Goal: Check status: Check status

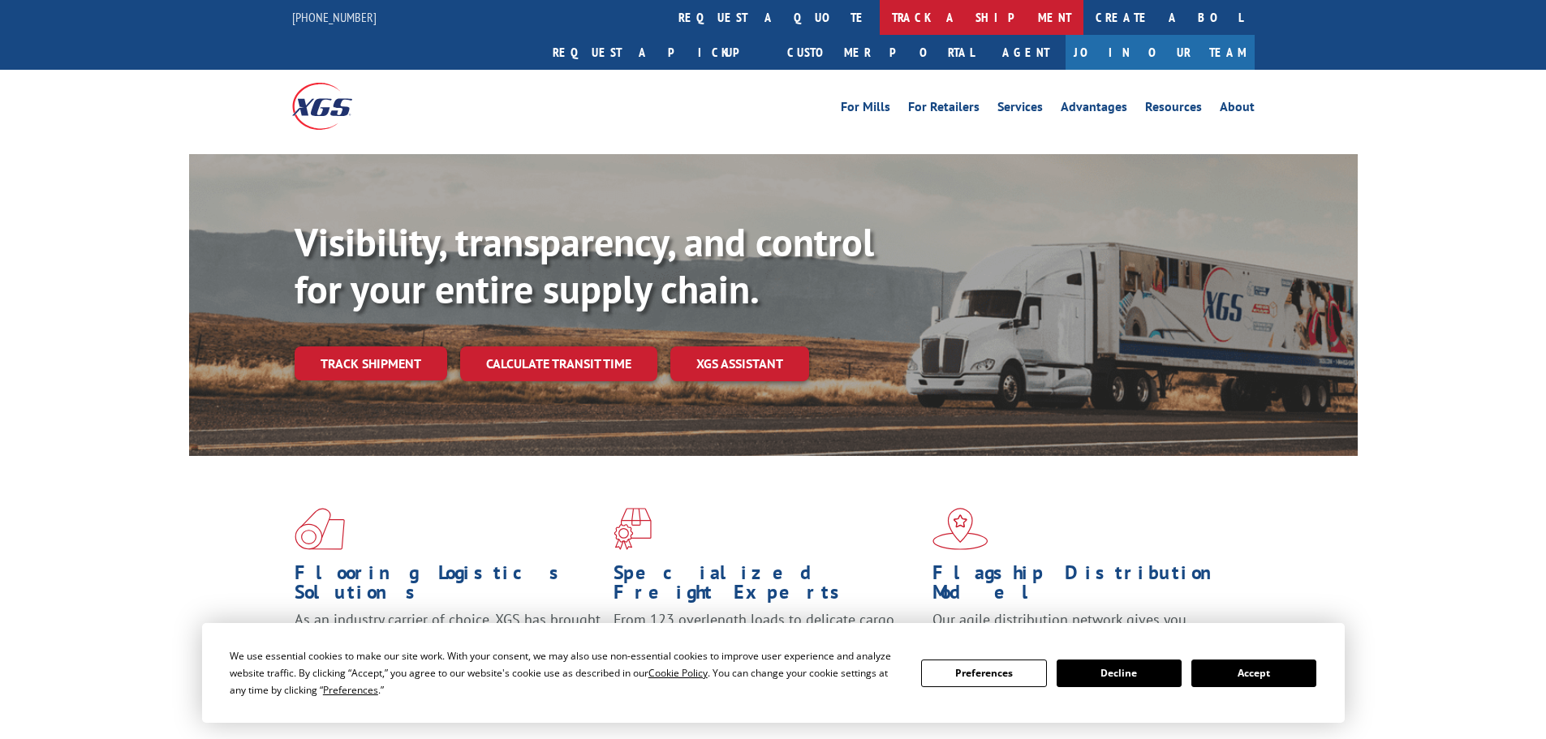
click at [880, 23] on link "track a shipment" at bounding box center [982, 17] width 204 height 35
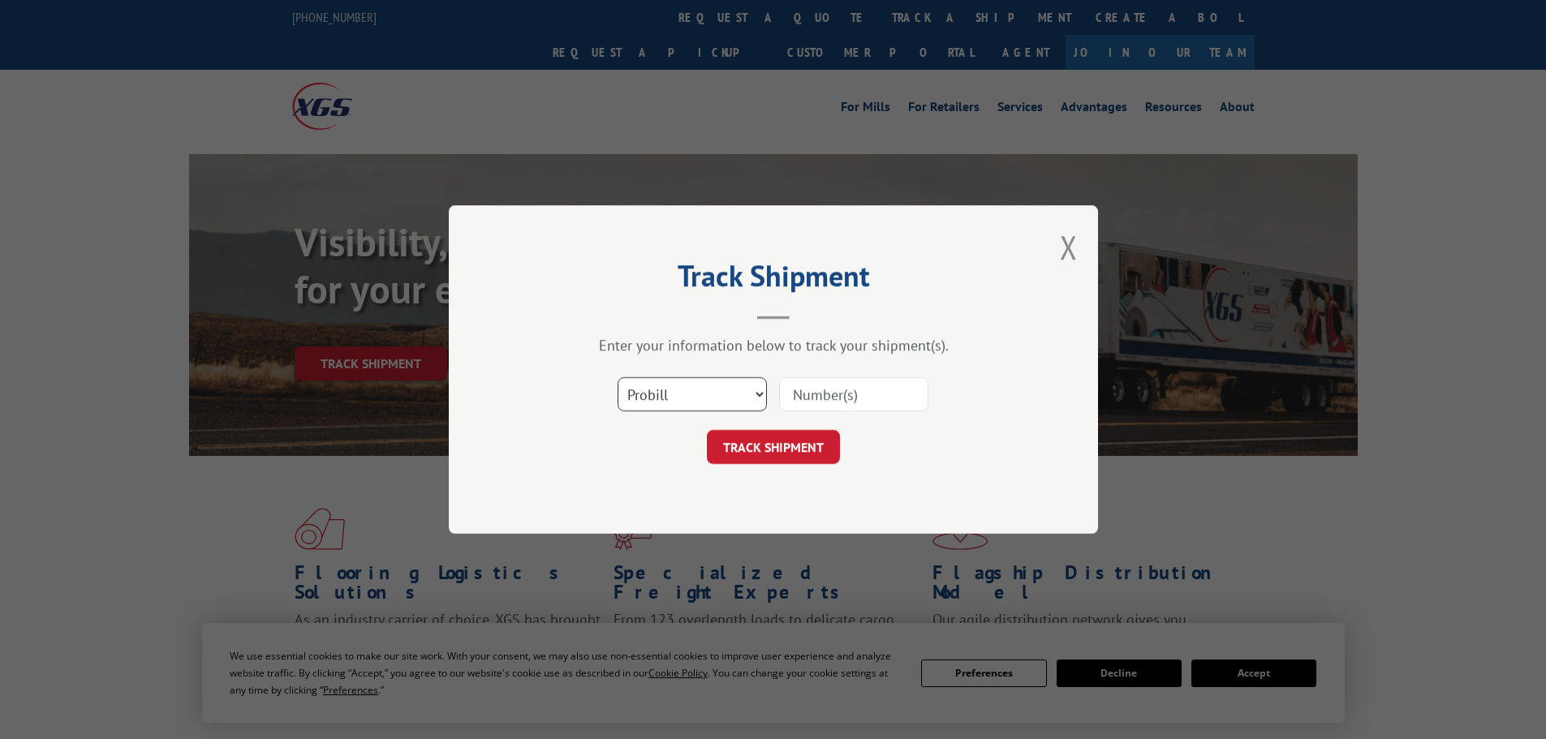
click at [713, 391] on select "Select category... Probill BOL PO" at bounding box center [692, 394] width 149 height 34
select select "bol"
click at [618, 377] on select "Select category... Probill BOL PO" at bounding box center [692, 394] width 149 height 34
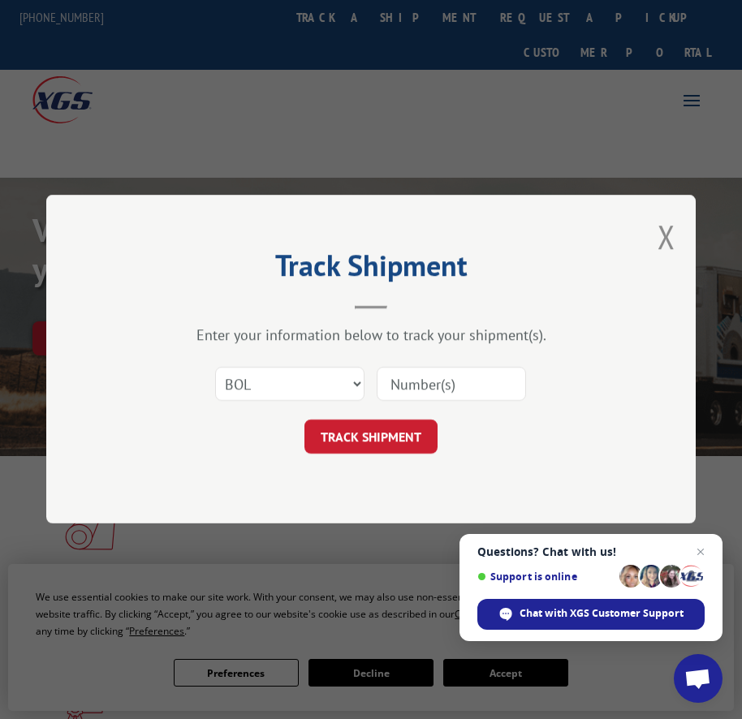
click at [459, 382] on input at bounding box center [451, 385] width 149 height 34
type input "5193988"
click button "TRACK SHIPMENT" at bounding box center [370, 437] width 133 height 34
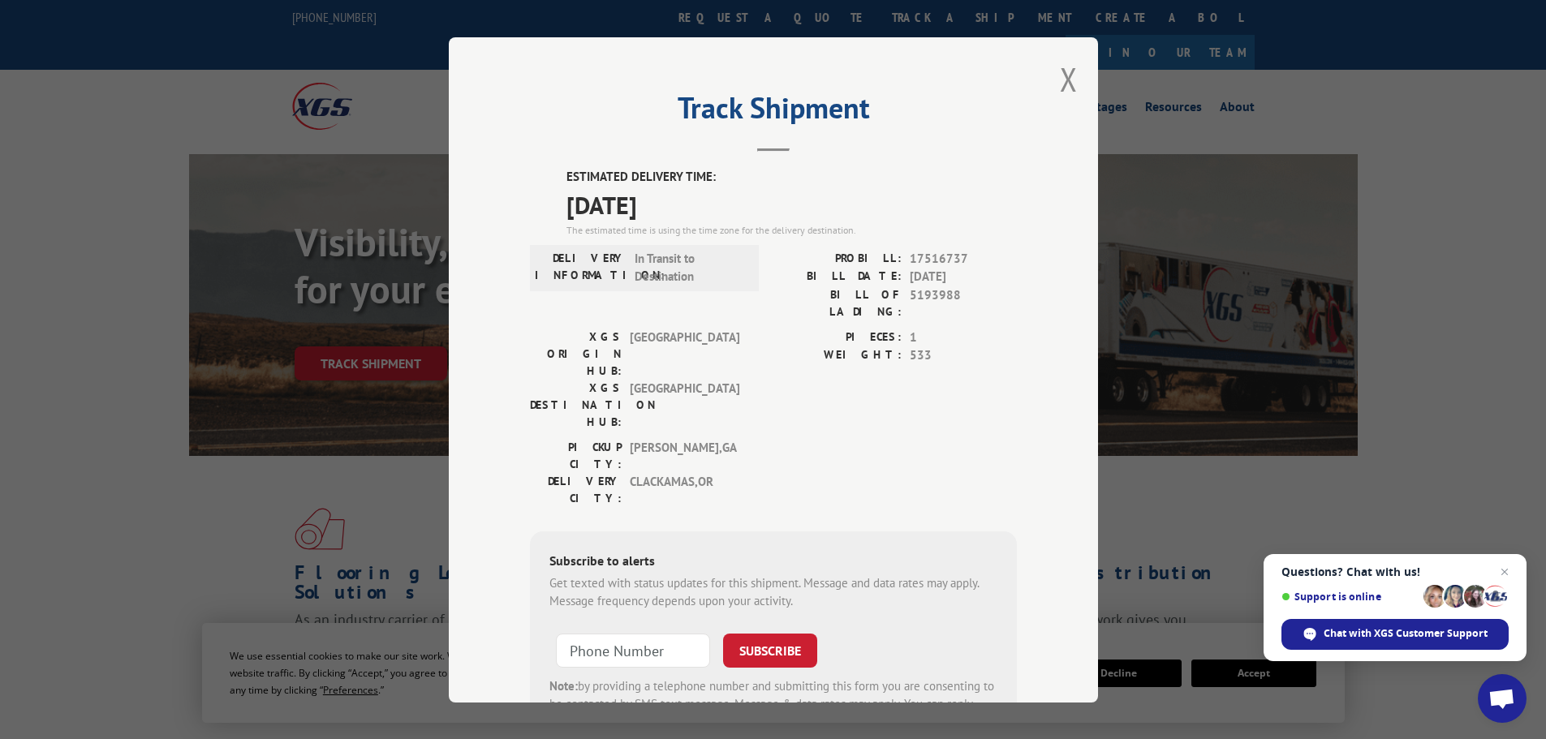
click at [1050, 80] on div "Track Shipment ESTIMATED DELIVERY TIME: [DATE] The estimated time is using the …" at bounding box center [773, 370] width 649 height 666
click at [1068, 80] on button "Close modal" at bounding box center [1069, 79] width 18 height 43
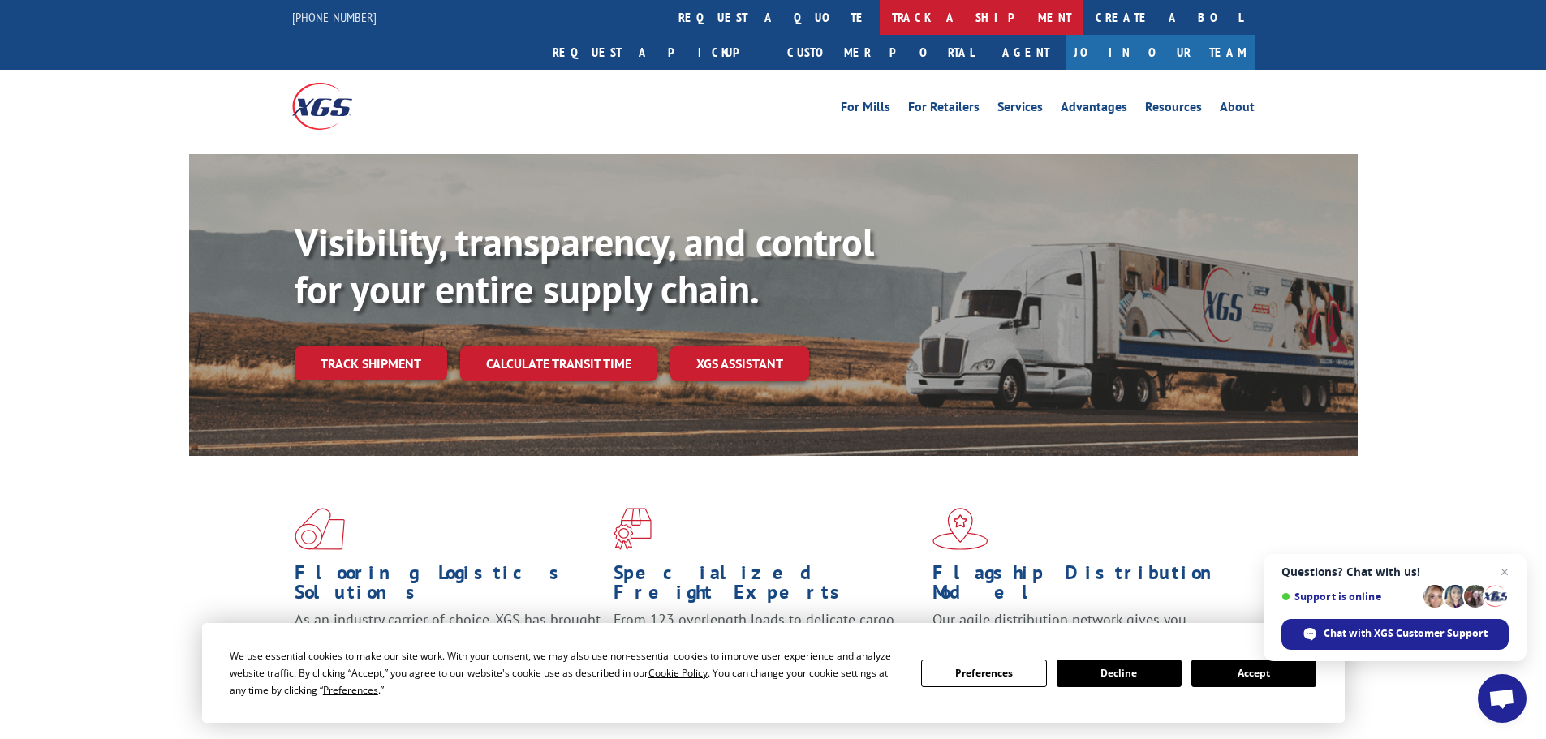
click at [880, 24] on link "track a shipment" at bounding box center [982, 17] width 204 height 35
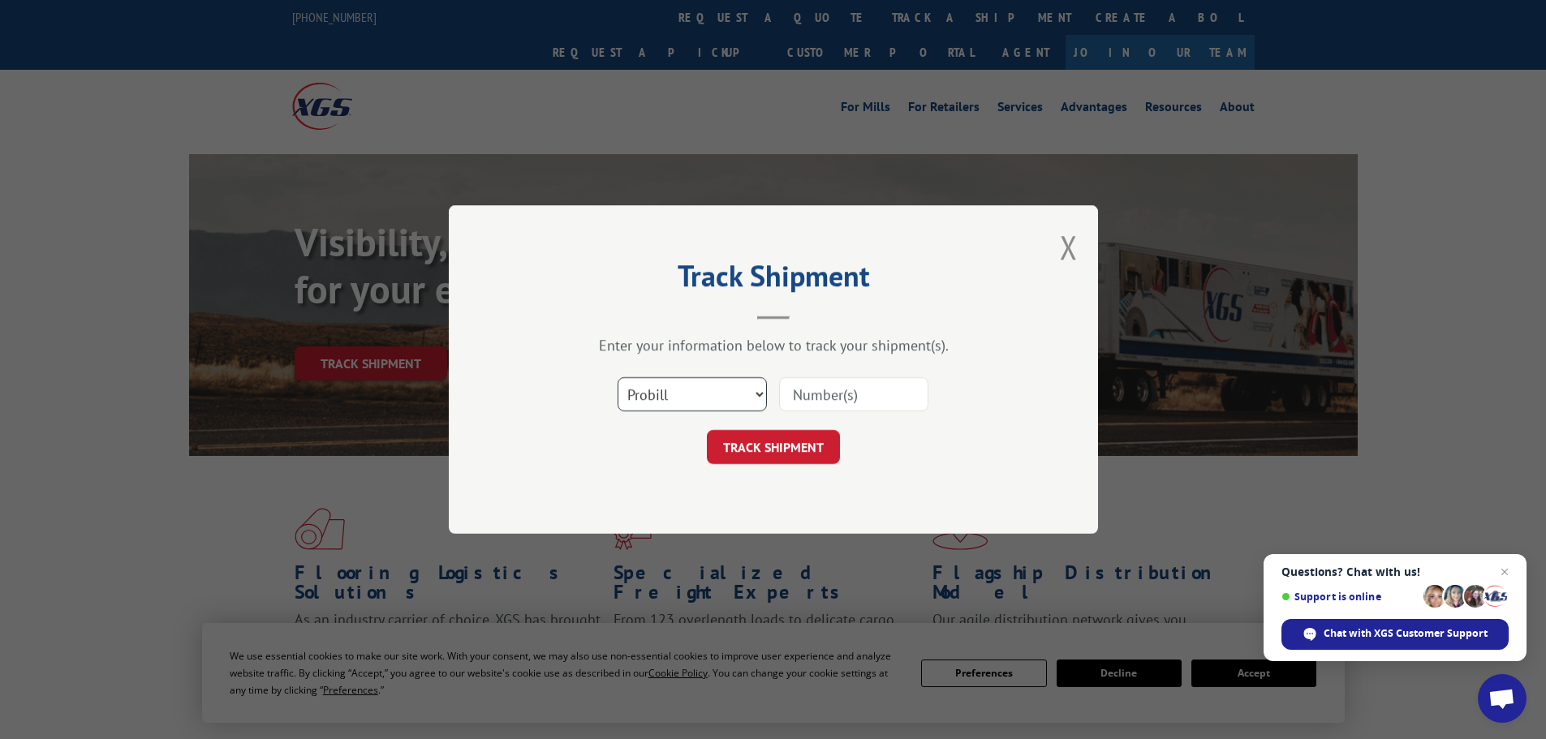
click at [701, 403] on select "Select category... Probill BOL PO" at bounding box center [692, 394] width 149 height 34
select select "bol"
click at [618, 377] on select "Select category... Probill BOL PO" at bounding box center [692, 394] width 149 height 34
click at [699, 381] on select "Select category... Probill BOL PO" at bounding box center [692, 394] width 149 height 34
click at [618, 377] on select "Select category... Probill BOL PO" at bounding box center [692, 394] width 149 height 34
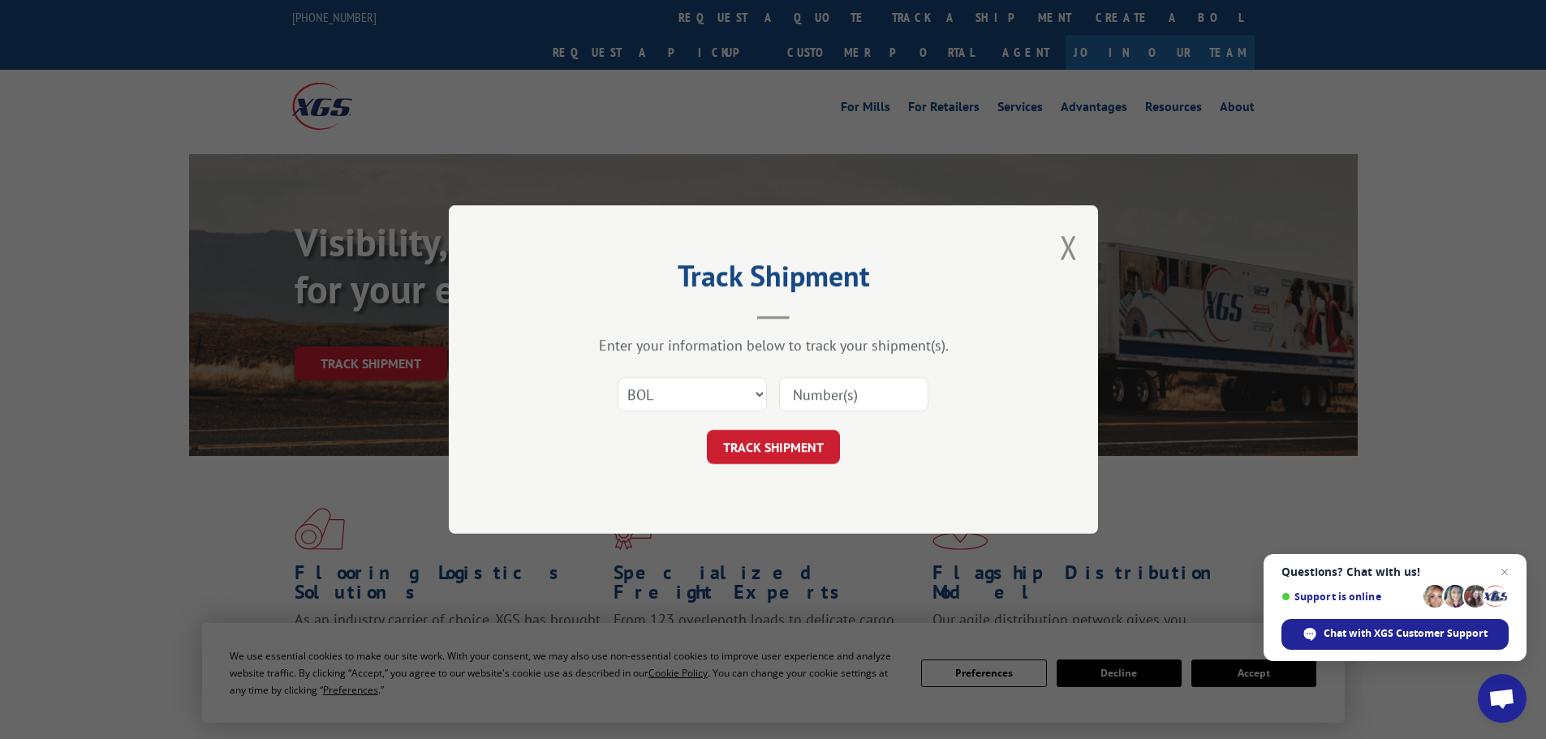
click at [800, 403] on input at bounding box center [853, 394] width 149 height 34
paste input "6013465"
type input "6013465"
click at [801, 455] on button "TRACK SHIPMENT" at bounding box center [773, 447] width 133 height 34
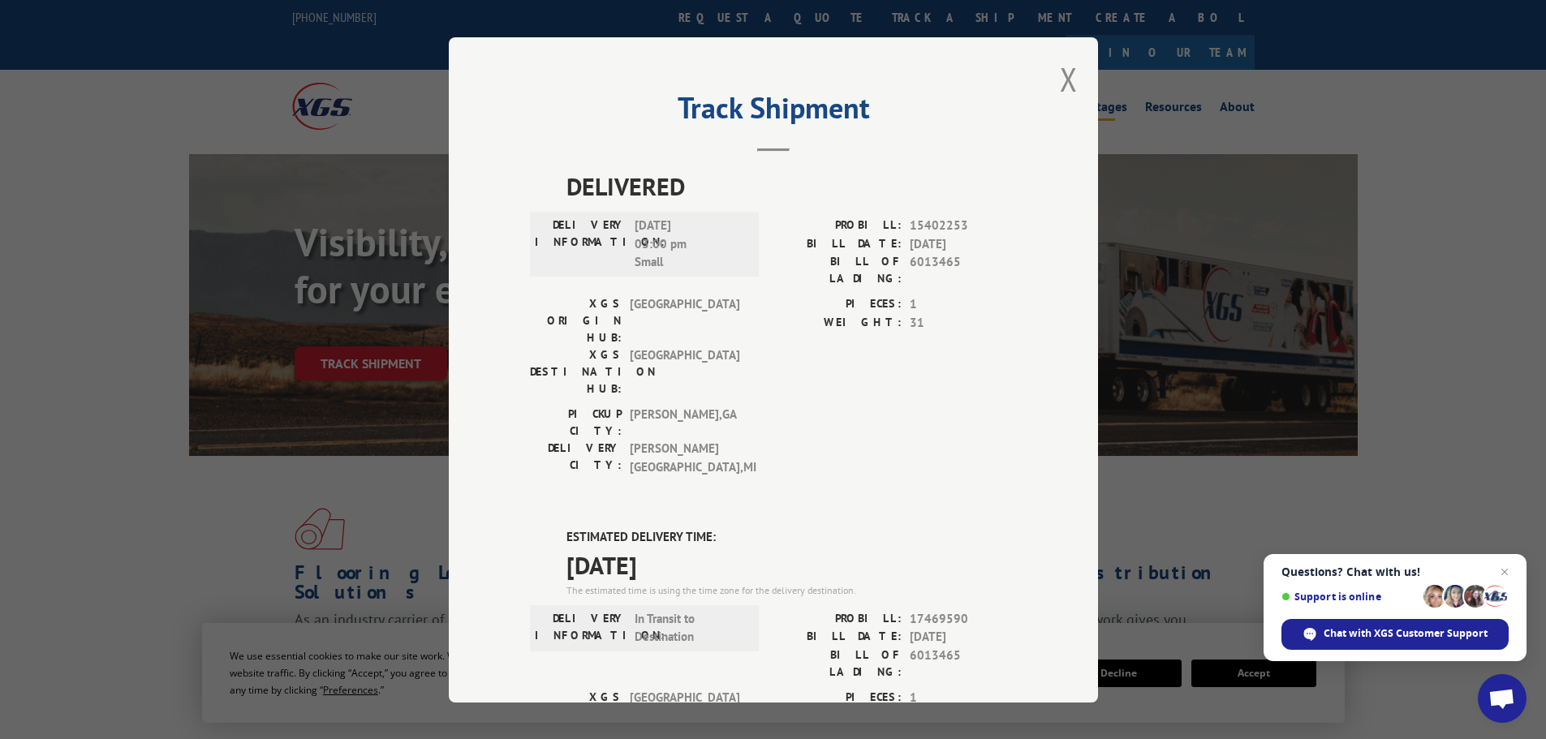
click at [1063, 75] on button "Close modal" at bounding box center [1069, 79] width 18 height 43
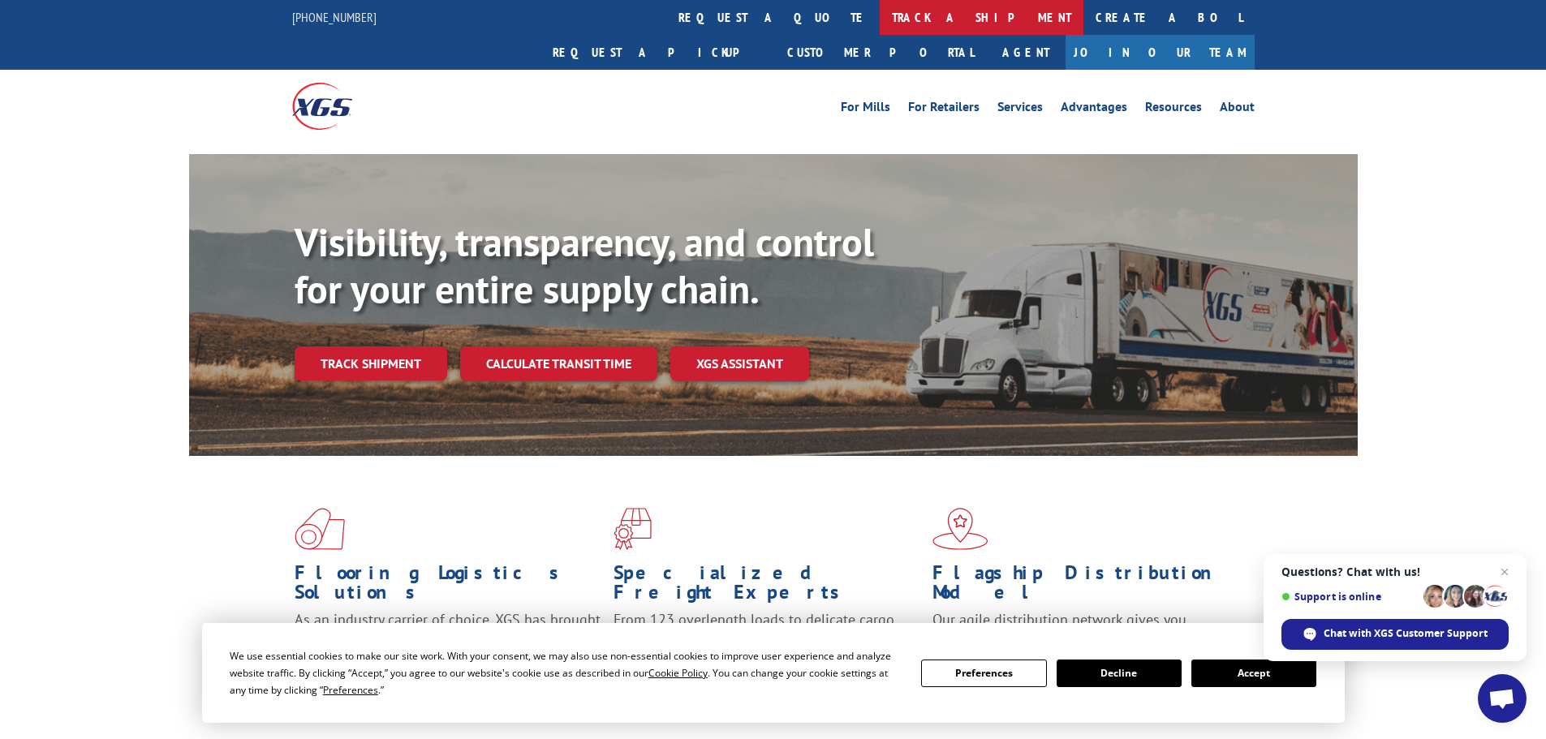
click at [880, 26] on link "track a shipment" at bounding box center [982, 17] width 204 height 35
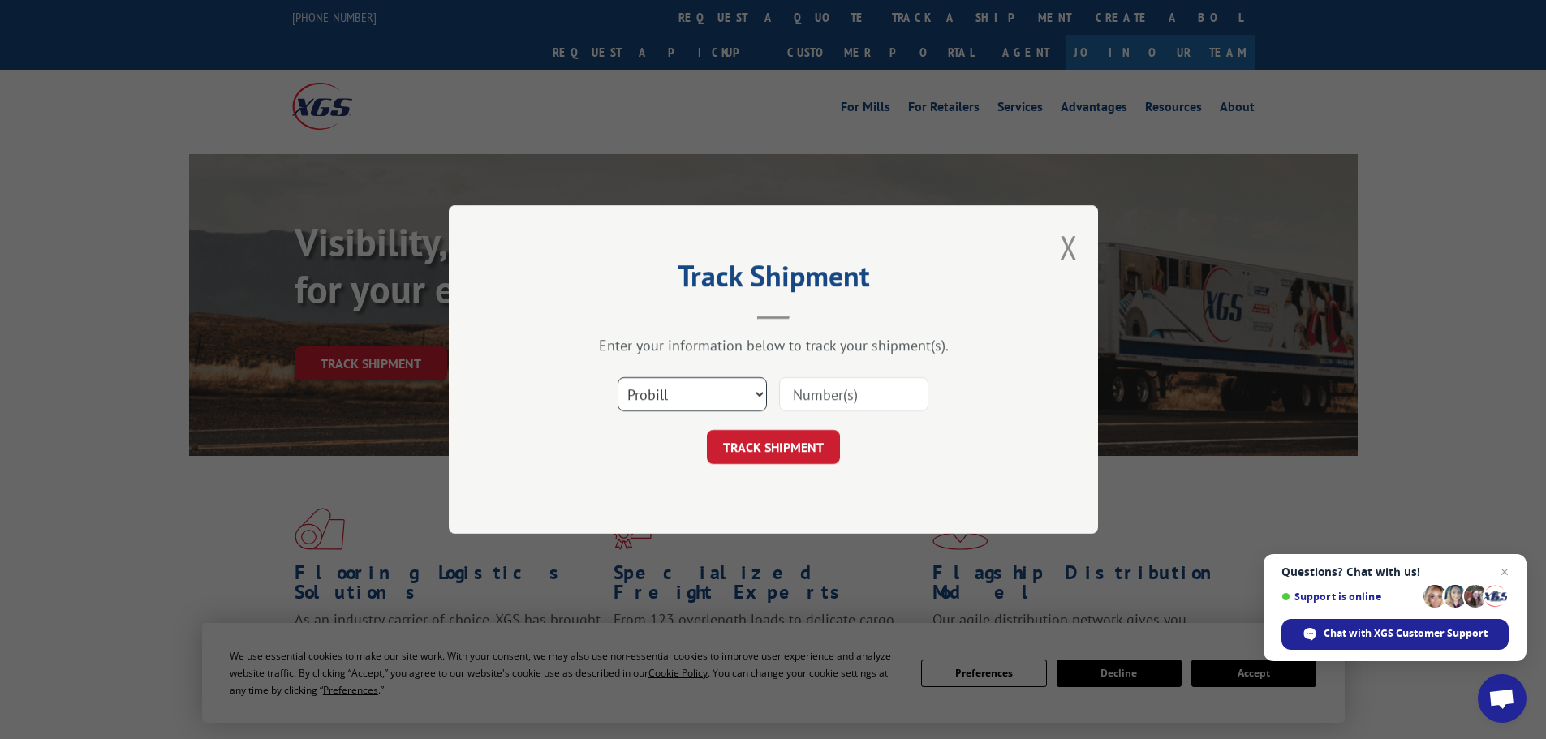
click at [708, 399] on select "Select category... Probill BOL PO" at bounding box center [692, 394] width 149 height 34
click at [618, 377] on select "Select category... Probill BOL PO" at bounding box center [692, 394] width 149 height 34
click at [687, 403] on select "Select category... Probill BOL PO" at bounding box center [692, 394] width 149 height 34
select select "bol"
click at [618, 377] on select "Select category... Probill BOL PO" at bounding box center [692, 394] width 149 height 34
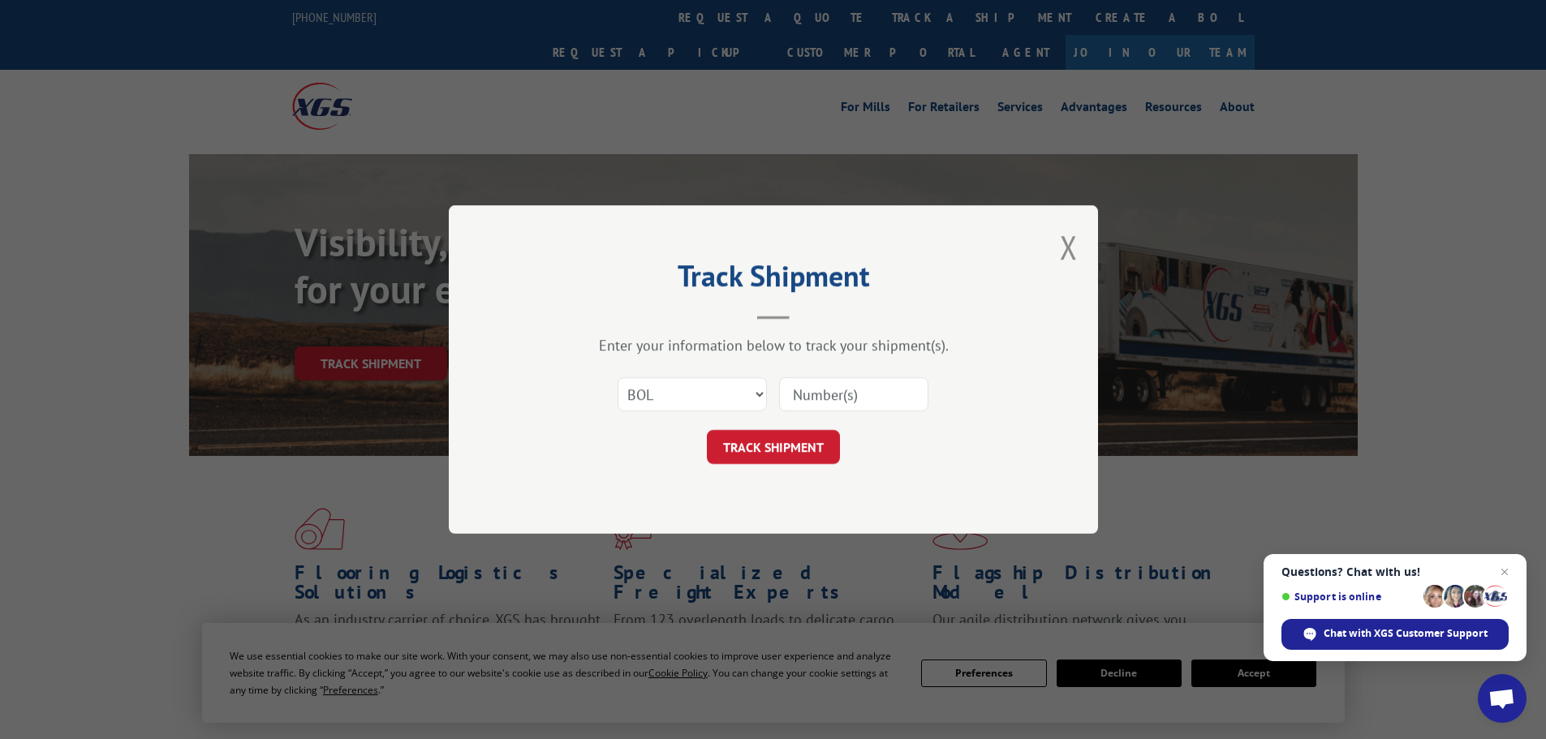
click at [847, 396] on input at bounding box center [853, 394] width 149 height 34
paste input "6010656"
type input "6010656"
click at [808, 450] on button "TRACK SHIPMENT" at bounding box center [773, 447] width 133 height 34
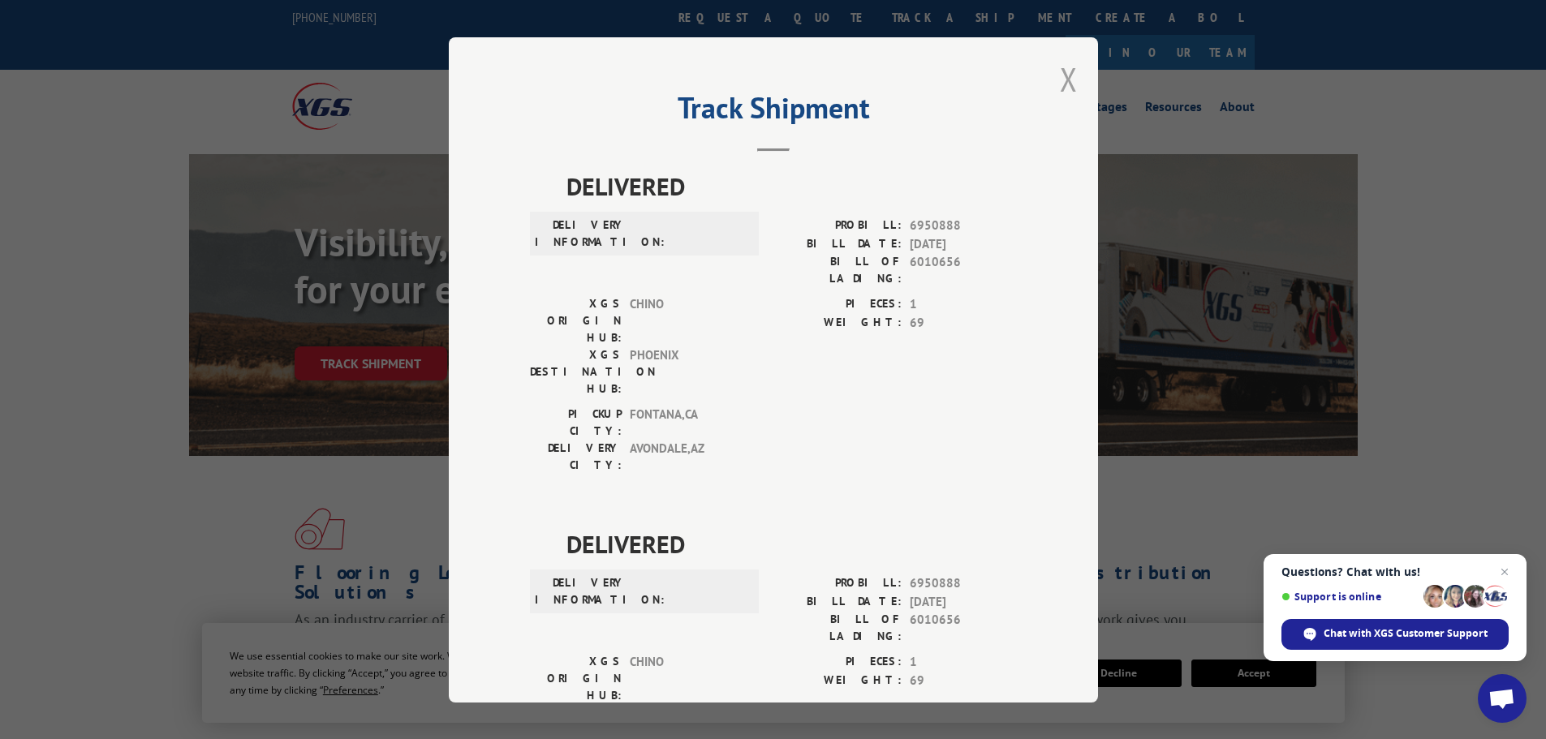
click at [1060, 75] on button "Close modal" at bounding box center [1069, 79] width 18 height 43
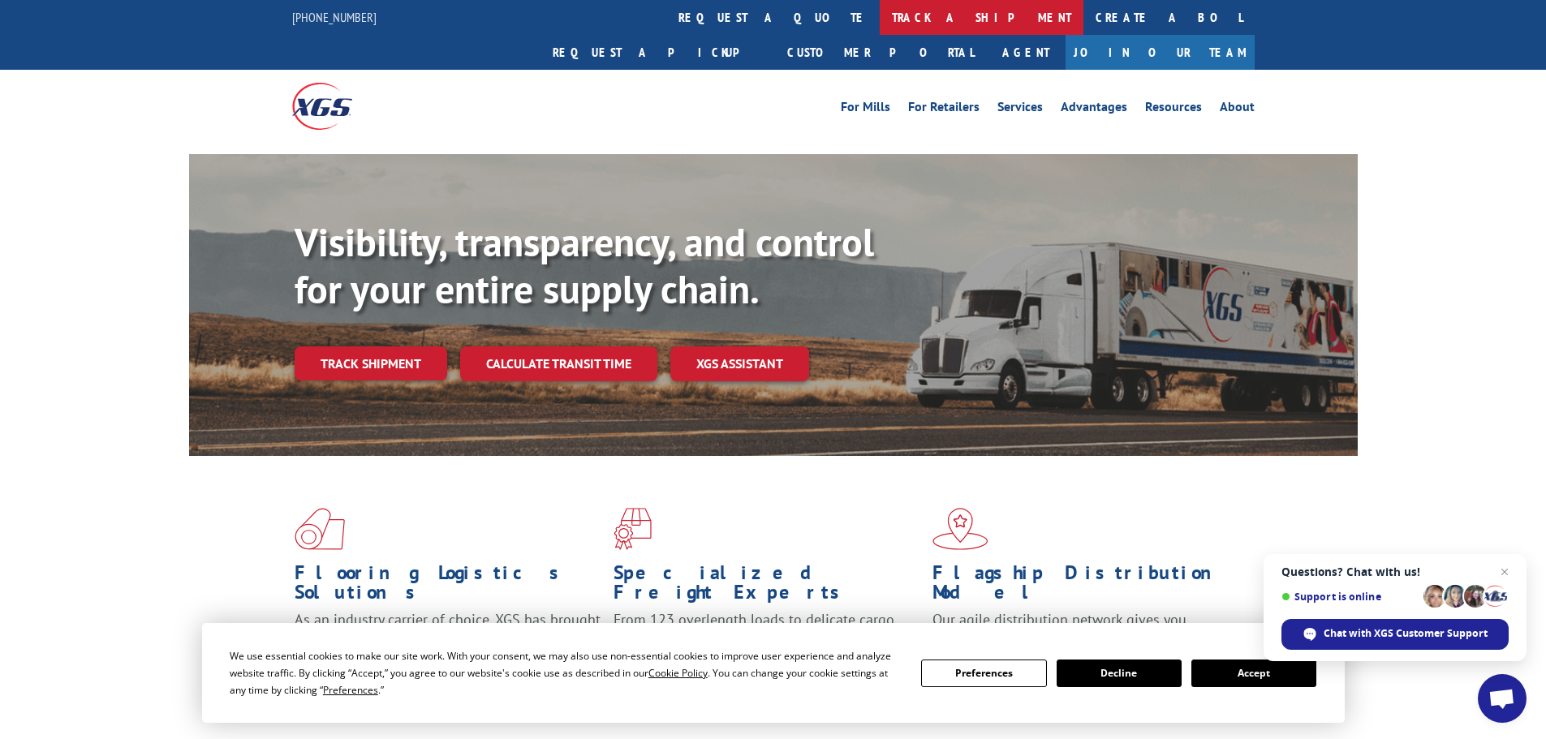
click at [880, 6] on link "track a shipment" at bounding box center [982, 17] width 204 height 35
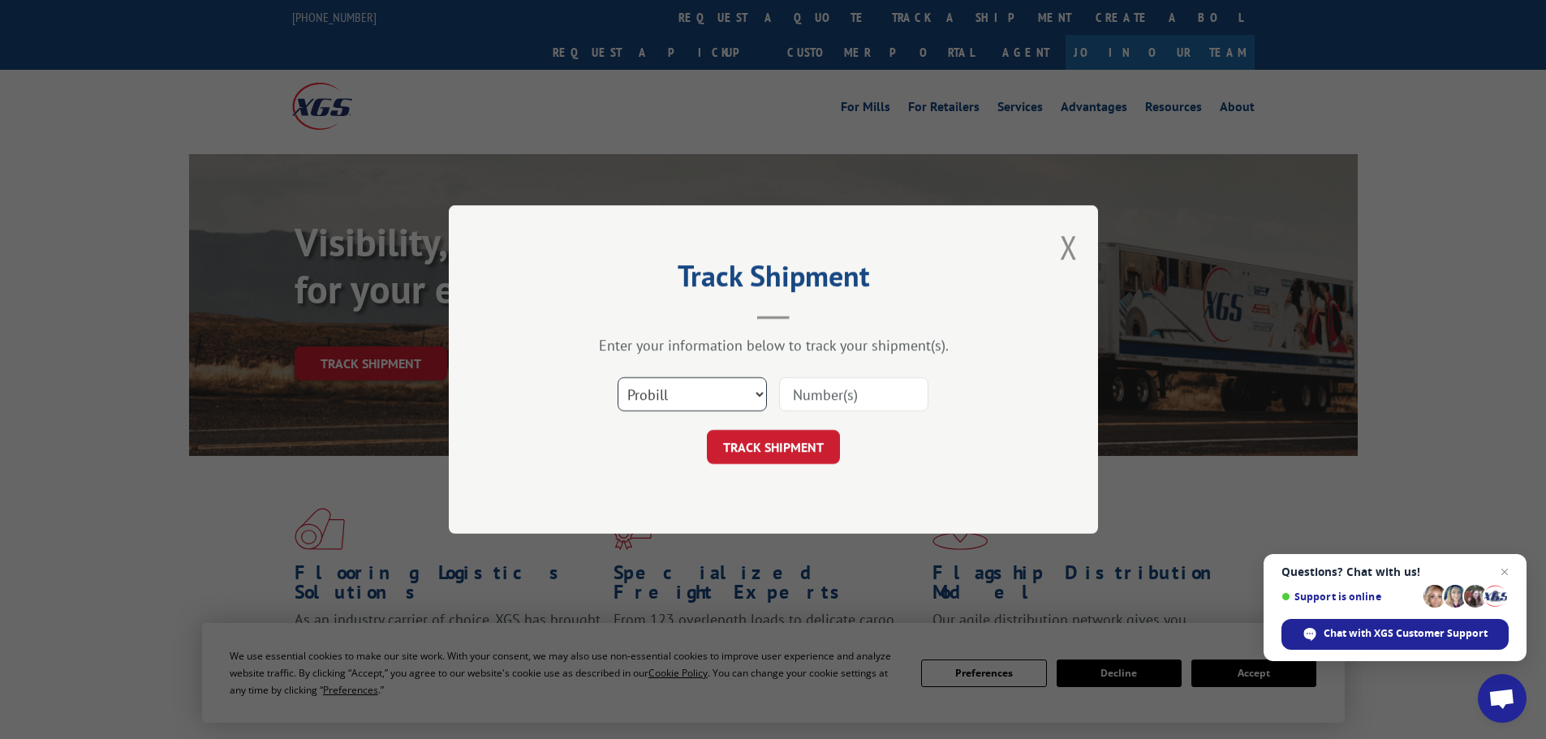
click at [674, 381] on select "Select category... Probill BOL PO" at bounding box center [692, 394] width 149 height 34
select select "bol"
click at [618, 377] on select "Select category... Probill BOL PO" at bounding box center [692, 394] width 149 height 34
click at [848, 399] on input at bounding box center [853, 394] width 149 height 34
paste input "6010656"
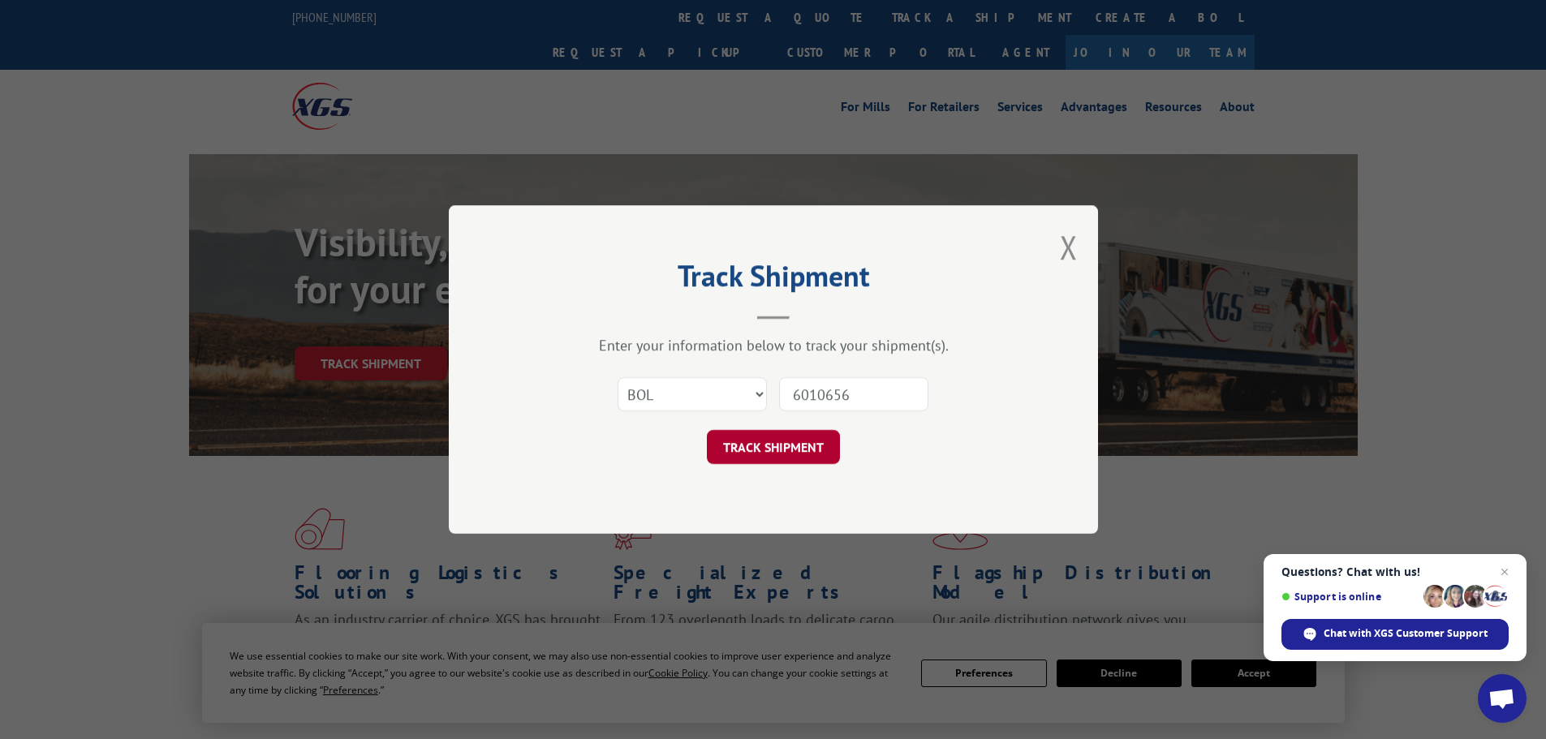
type input "6010656"
click at [795, 433] on button "TRACK SHIPMENT" at bounding box center [773, 447] width 133 height 34
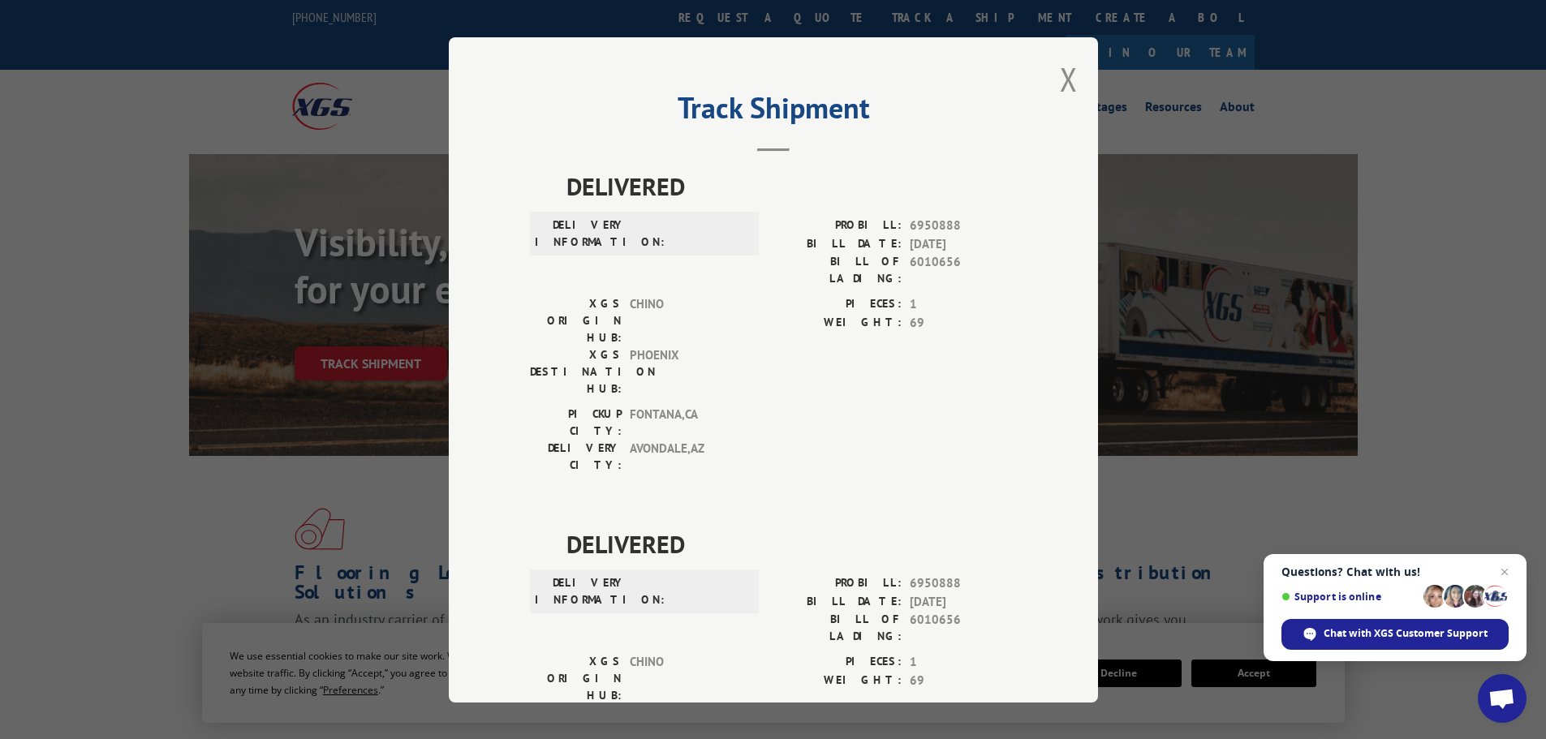
click at [1420, 250] on div "Track Shipment DELIVERED DELIVERY INFORMATION: PROBILL: 6950888 BILL DATE: [DAT…" at bounding box center [773, 369] width 1546 height 739
click at [1084, 63] on div "Track Shipment DELIVERED DELIVERY INFORMATION: PROBILL: 6950888 BILL DATE: [DAT…" at bounding box center [773, 370] width 649 height 666
click at [1067, 75] on button "Close modal" at bounding box center [1069, 79] width 18 height 43
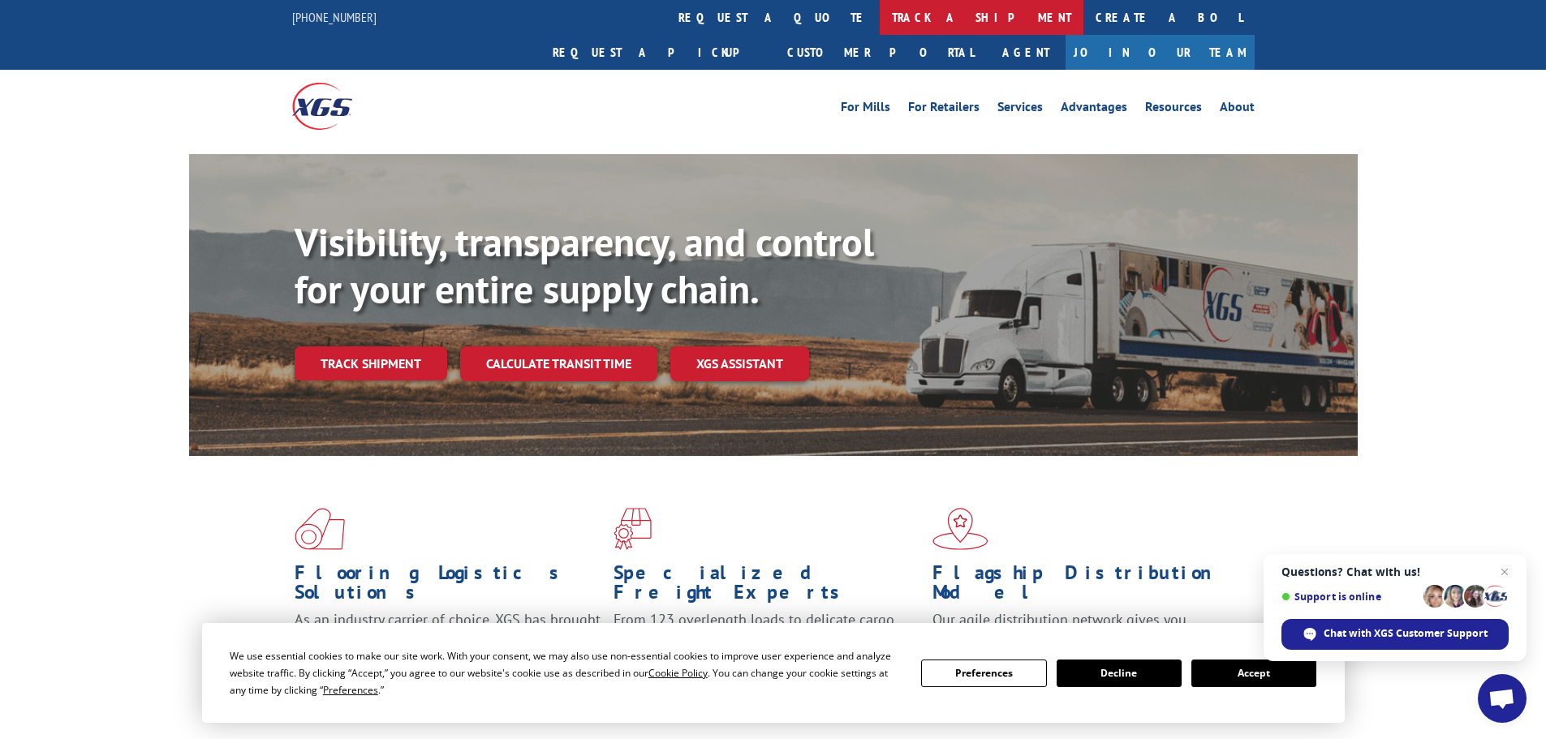
click at [880, 21] on link "track a shipment" at bounding box center [982, 17] width 204 height 35
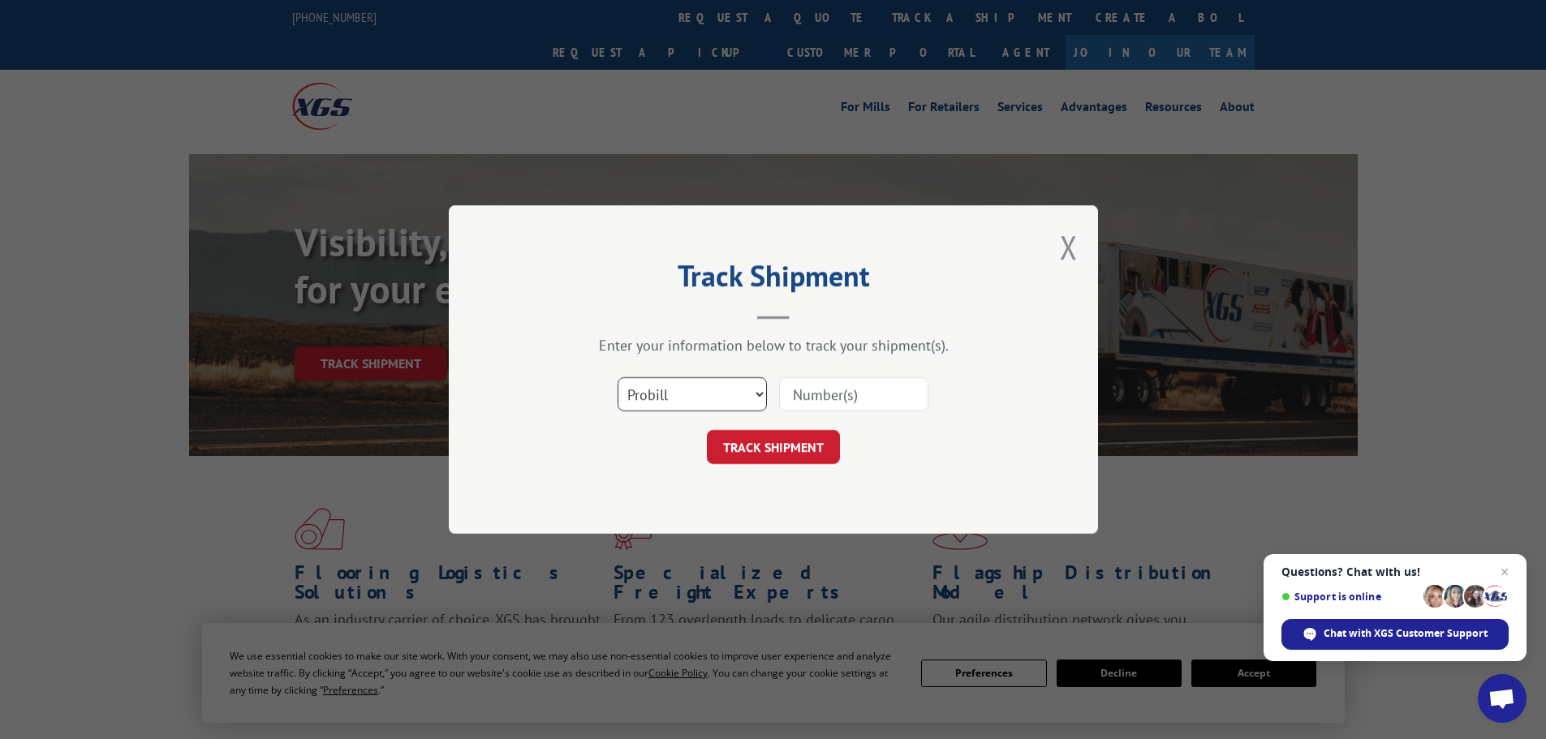
click at [722, 386] on select "Select category... Probill BOL PO" at bounding box center [692, 394] width 149 height 34
select select "bol"
click at [618, 377] on select "Select category... Probill BOL PO" at bounding box center [692, 394] width 149 height 34
click at [848, 406] on input at bounding box center [853, 394] width 149 height 34
paste input "6020726"
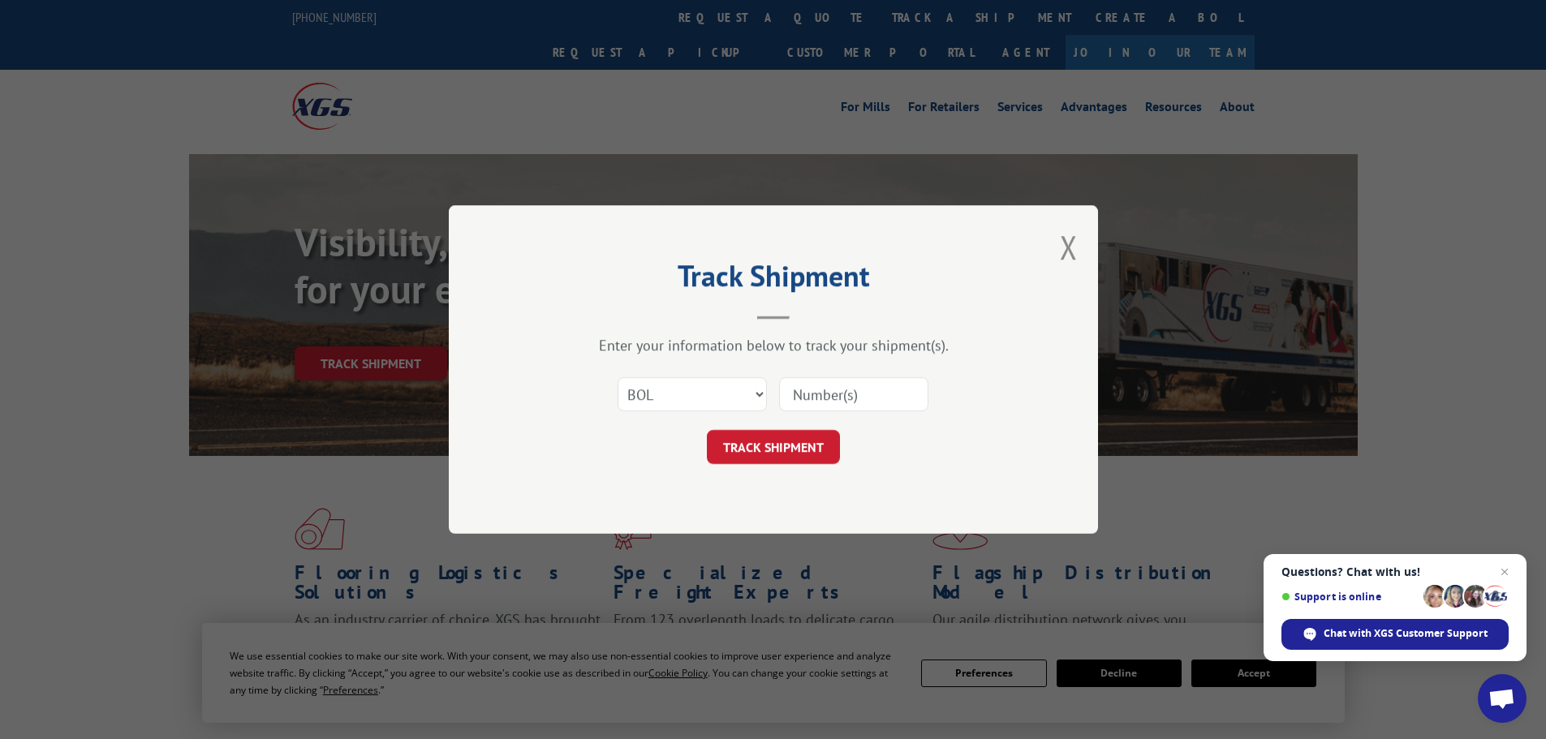
type input "6020726"
click button "TRACK SHIPMENT" at bounding box center [773, 447] width 133 height 34
